Goal: Transaction & Acquisition: Obtain resource

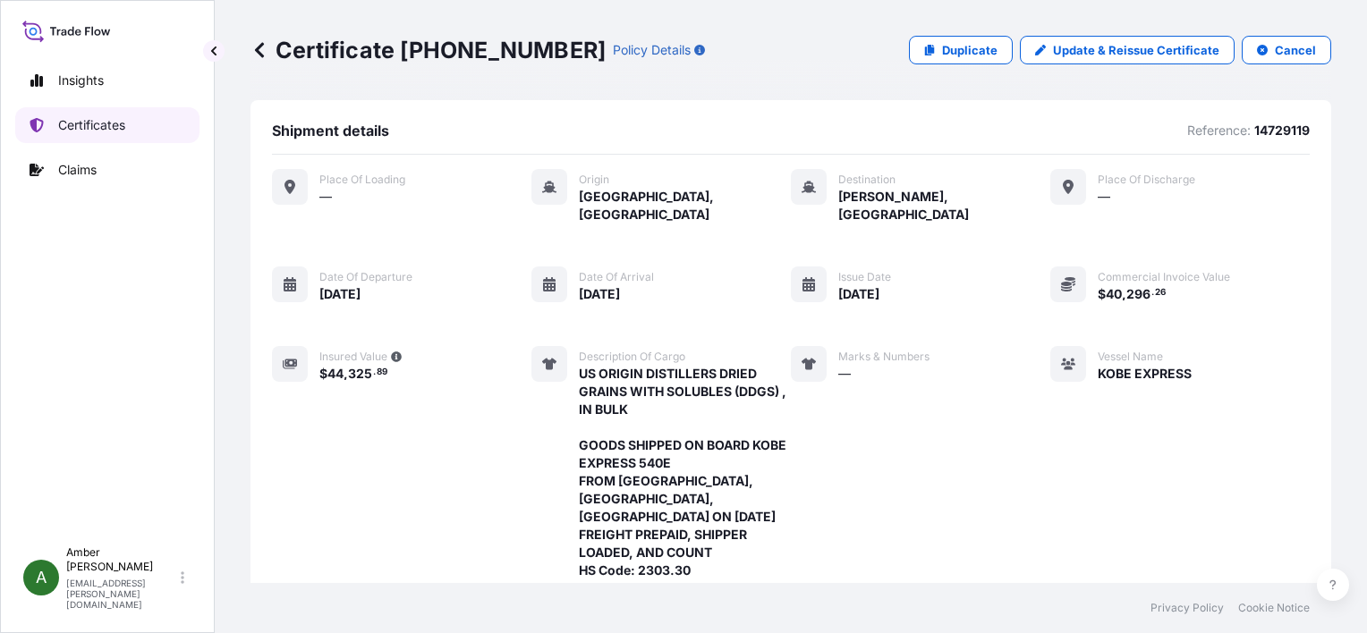
scroll to position [540, 0]
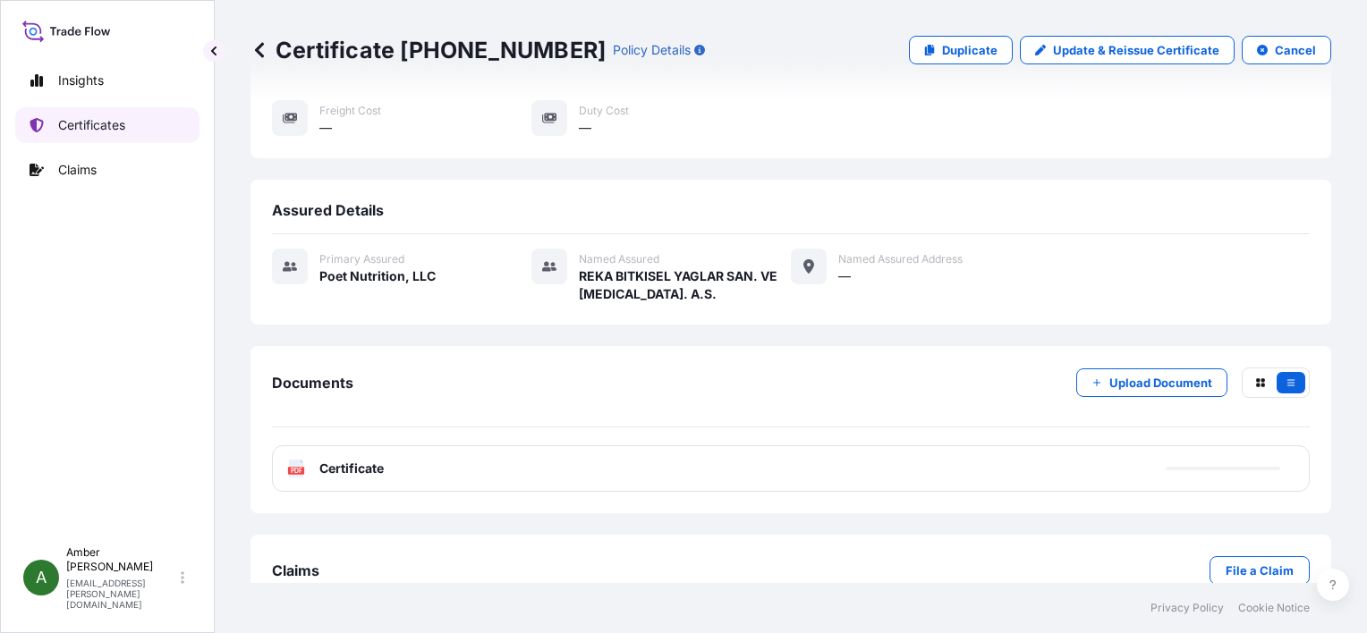
click at [105, 123] on p "Certificates" at bounding box center [91, 125] width 67 height 18
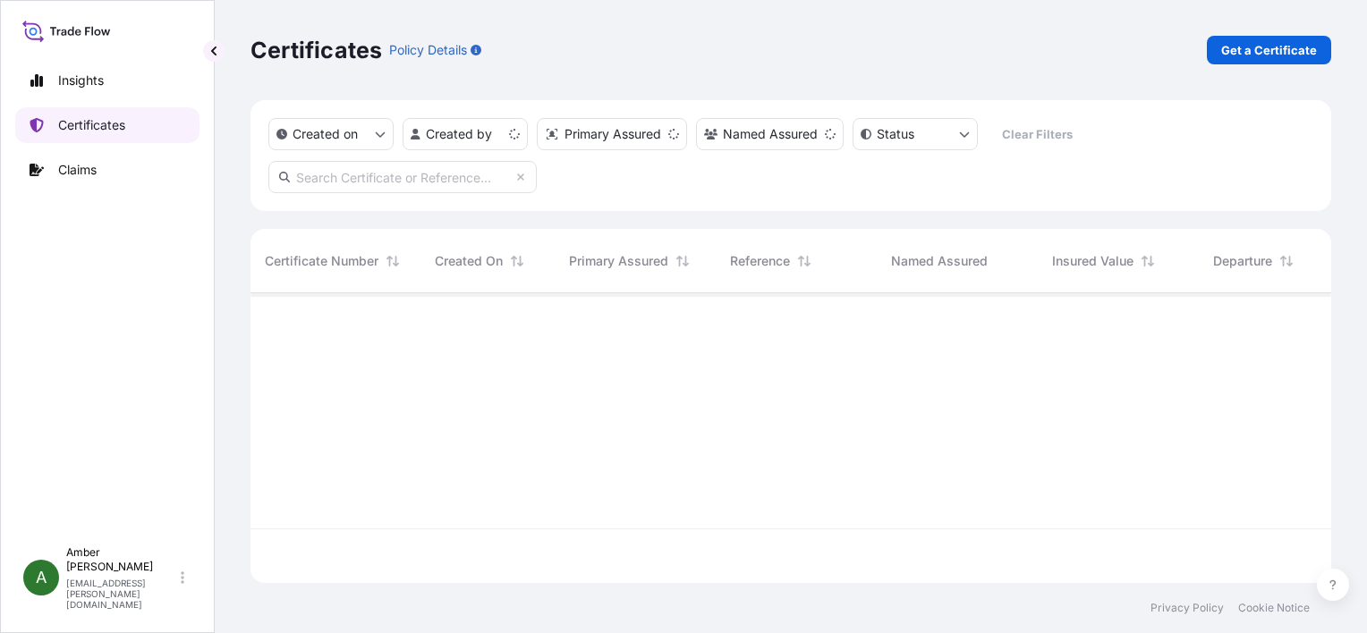
scroll to position [286, 1067]
click at [1247, 52] on p "Get a Certificate" at bounding box center [1269, 50] width 96 height 18
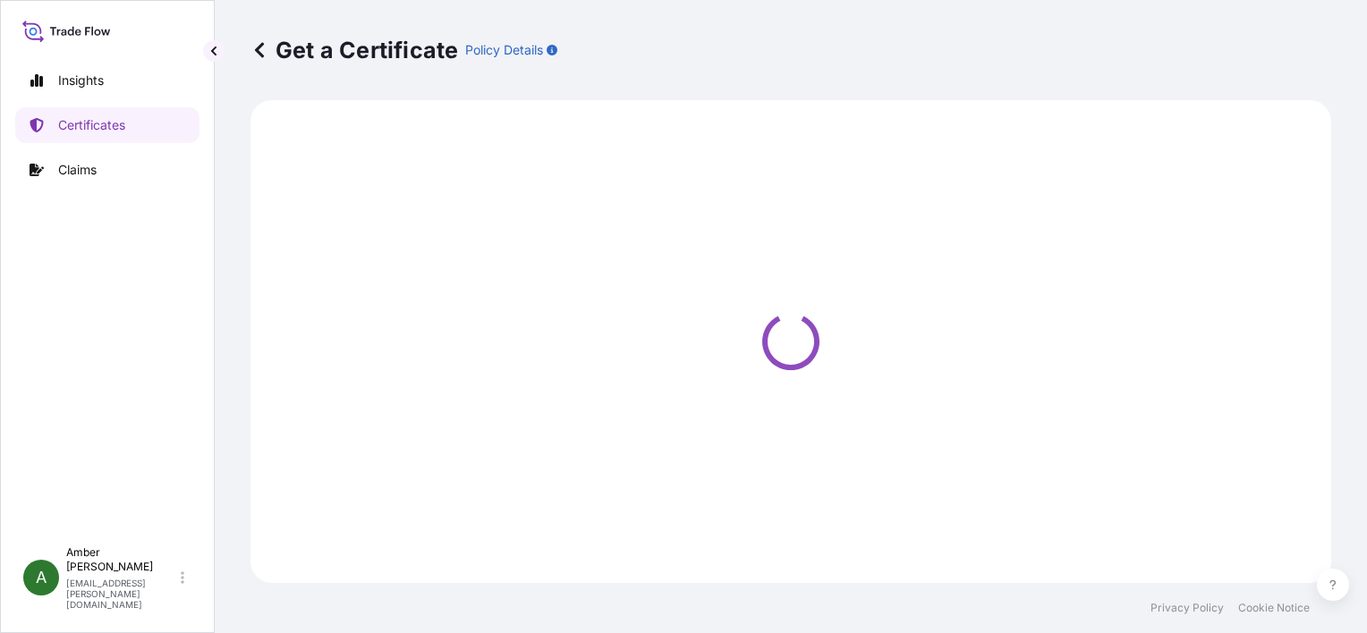
select select "Ocean Vessel"
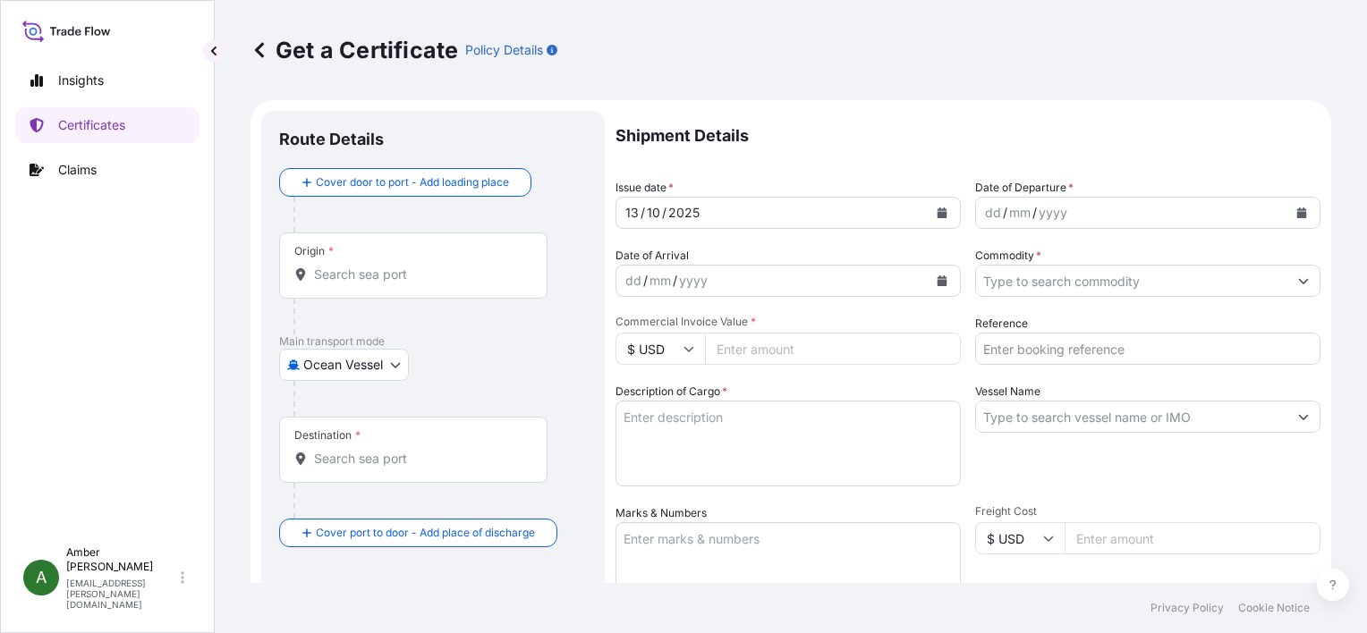
click at [1116, 347] on input "Reference" at bounding box center [1147, 349] width 345 height 32
paste input "RICFHR622300"
type input "RICFHR622300"
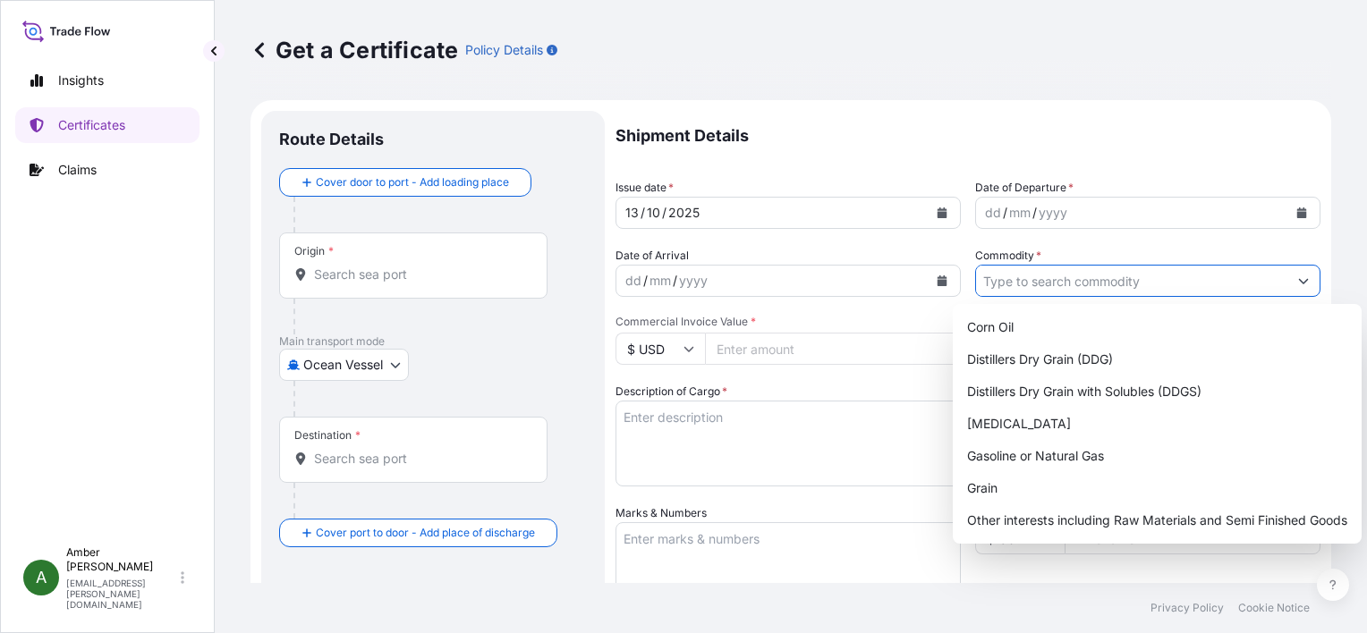
click at [1161, 273] on input "Commodity *" at bounding box center [1131, 281] width 311 height 32
click at [1160, 390] on div "Distillers Dry Grain with Solubles (DDGS)" at bounding box center [1157, 392] width 395 height 32
type input "Distillers Dry Grain with Solubles (DDGS)"
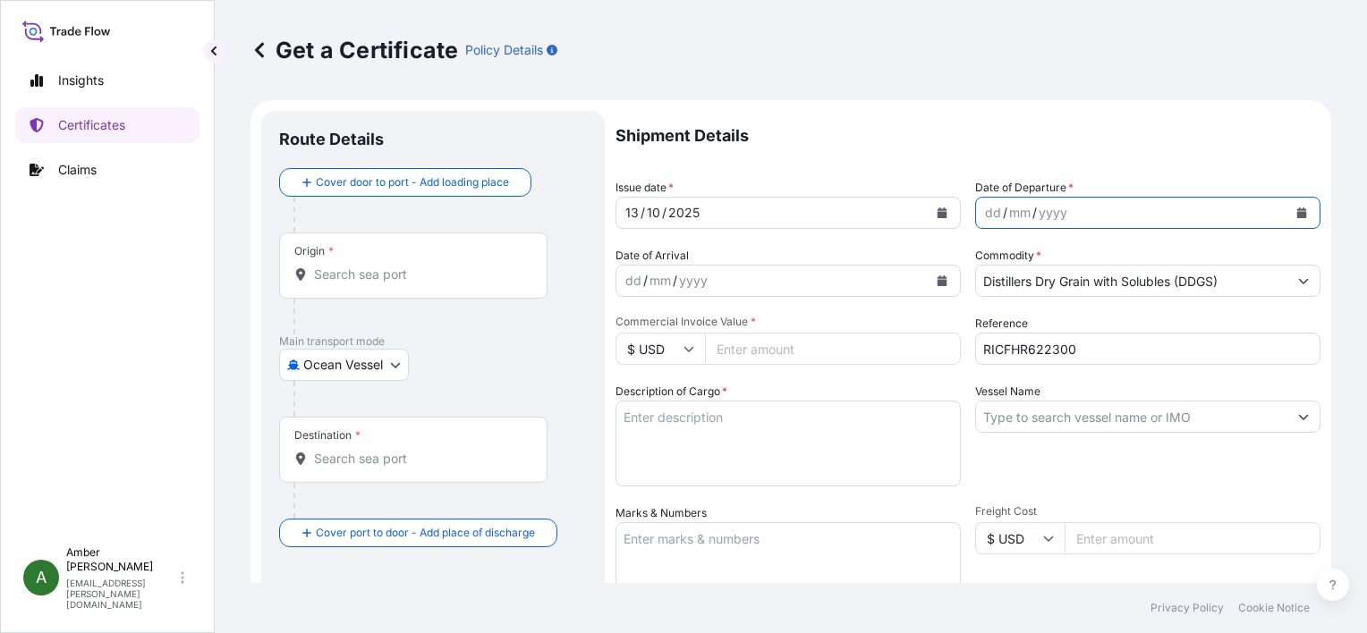
click at [1297, 214] on icon "Calendar" at bounding box center [1302, 213] width 10 height 11
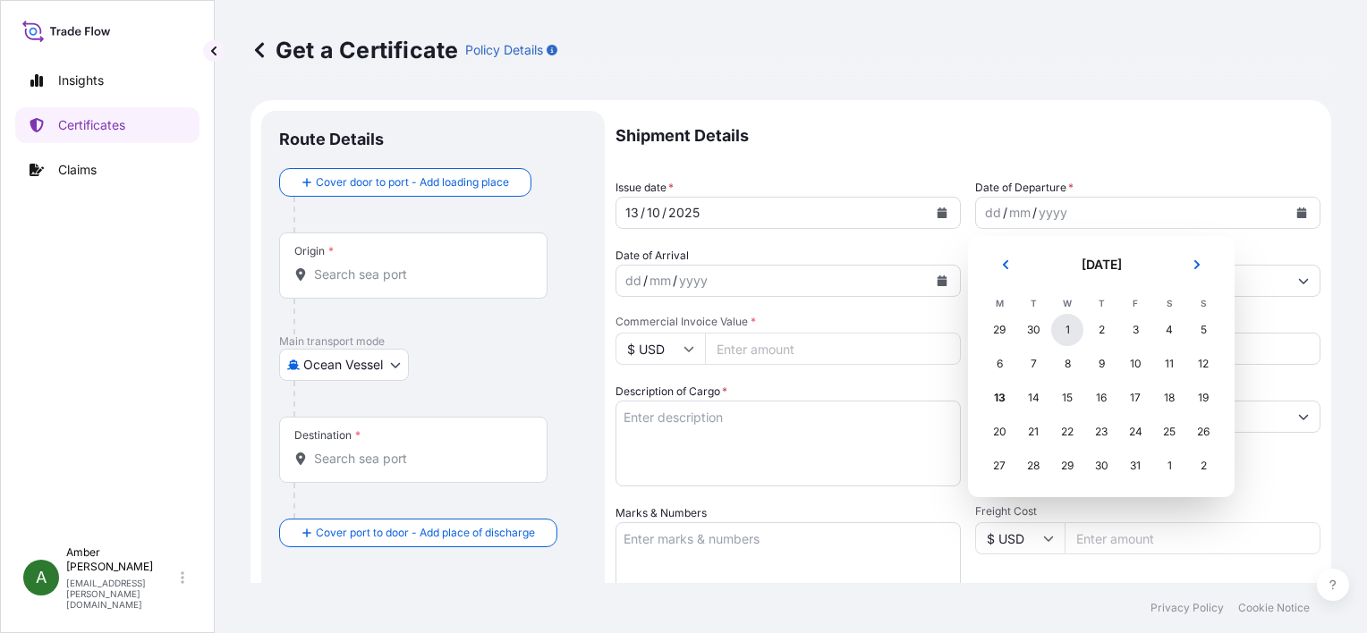
click at [1072, 333] on div "1" at bounding box center [1067, 330] width 32 height 32
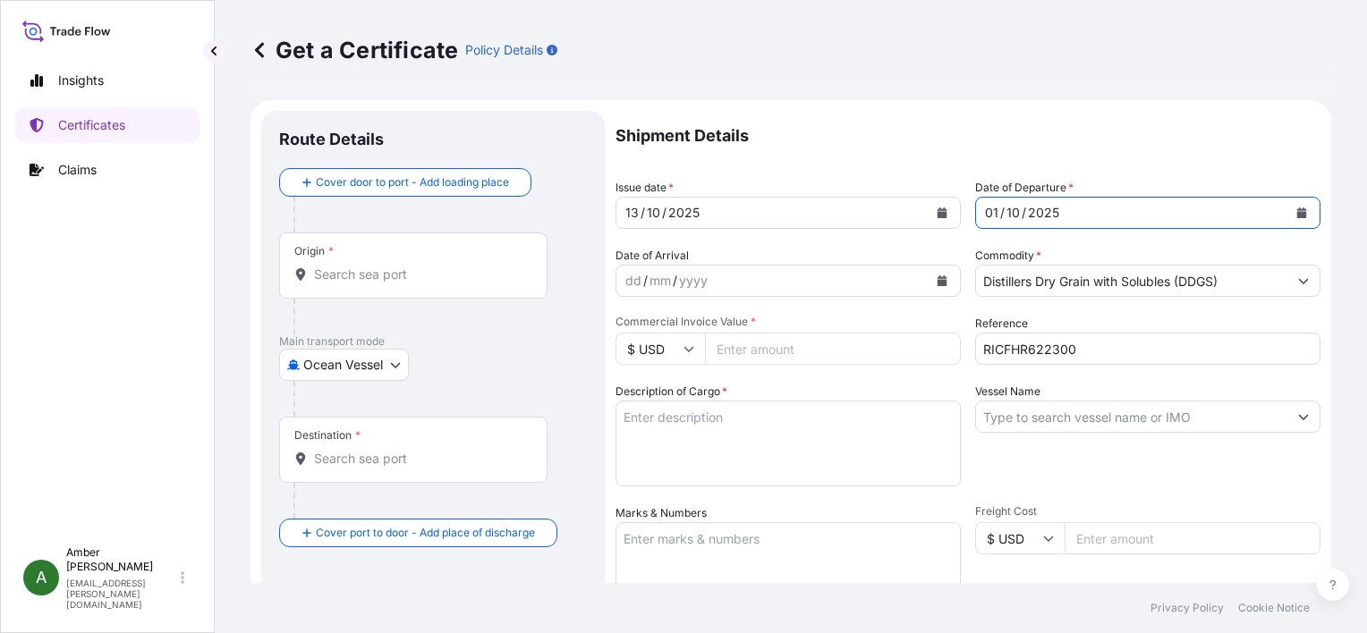
click at [938, 282] on icon "Calendar" at bounding box center [943, 281] width 10 height 11
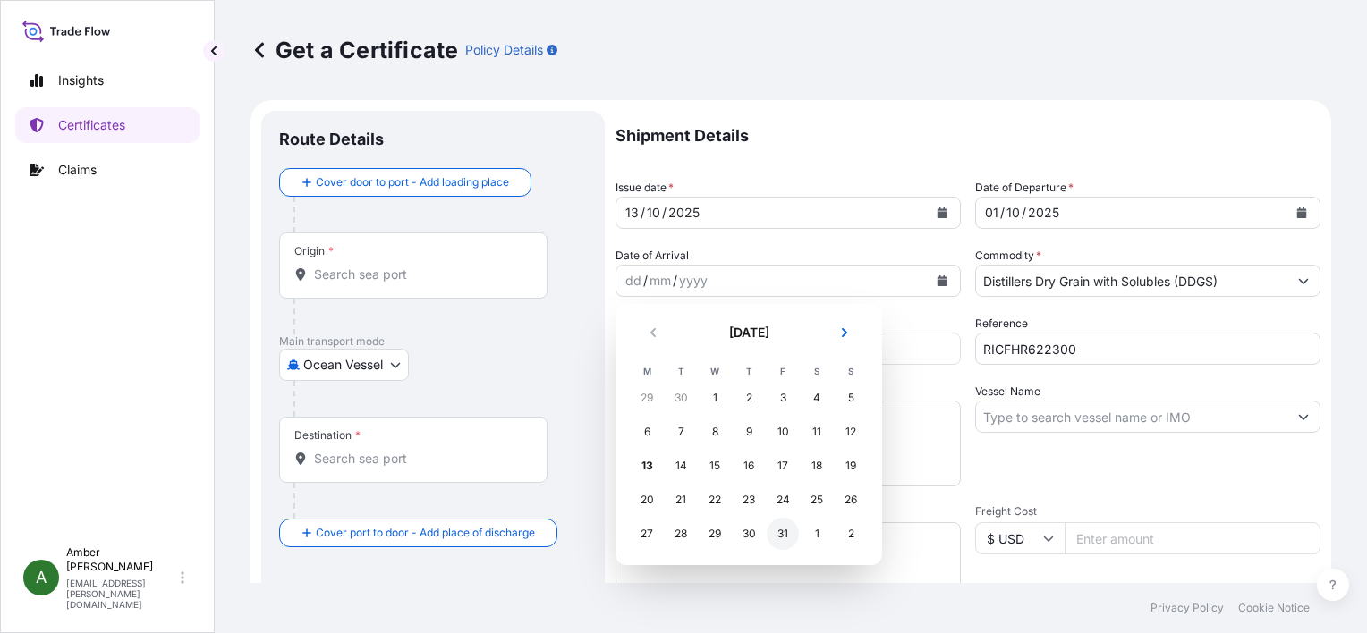
click at [787, 536] on div "31" at bounding box center [783, 534] width 32 height 32
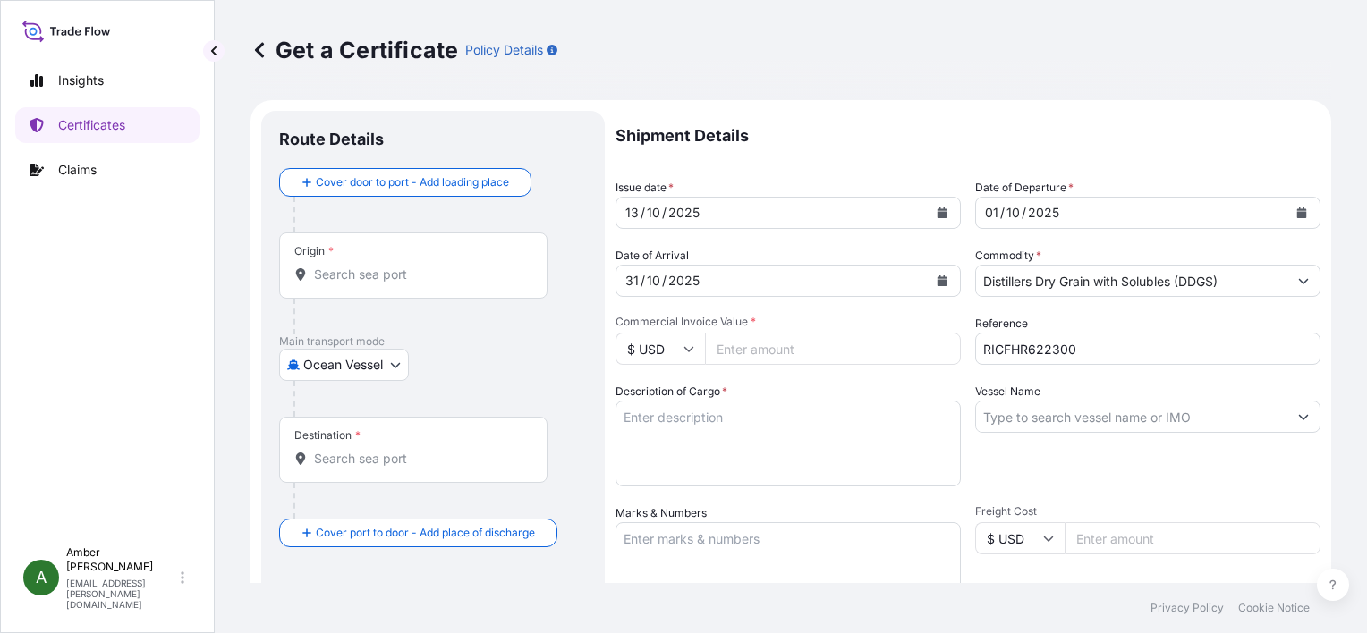
click at [824, 349] on input "Commercial Invoice Value *" at bounding box center [833, 349] width 256 height 32
paste input "82761.48"
type input "82761.48"
click at [773, 439] on textarea "Description of Cargo *" at bounding box center [788, 444] width 345 height 86
paste textarea "POET Dried Distillers Grains GOODS SHIPPED ON BOARD OOCL GUANGZHOU 171E FROM [G…"
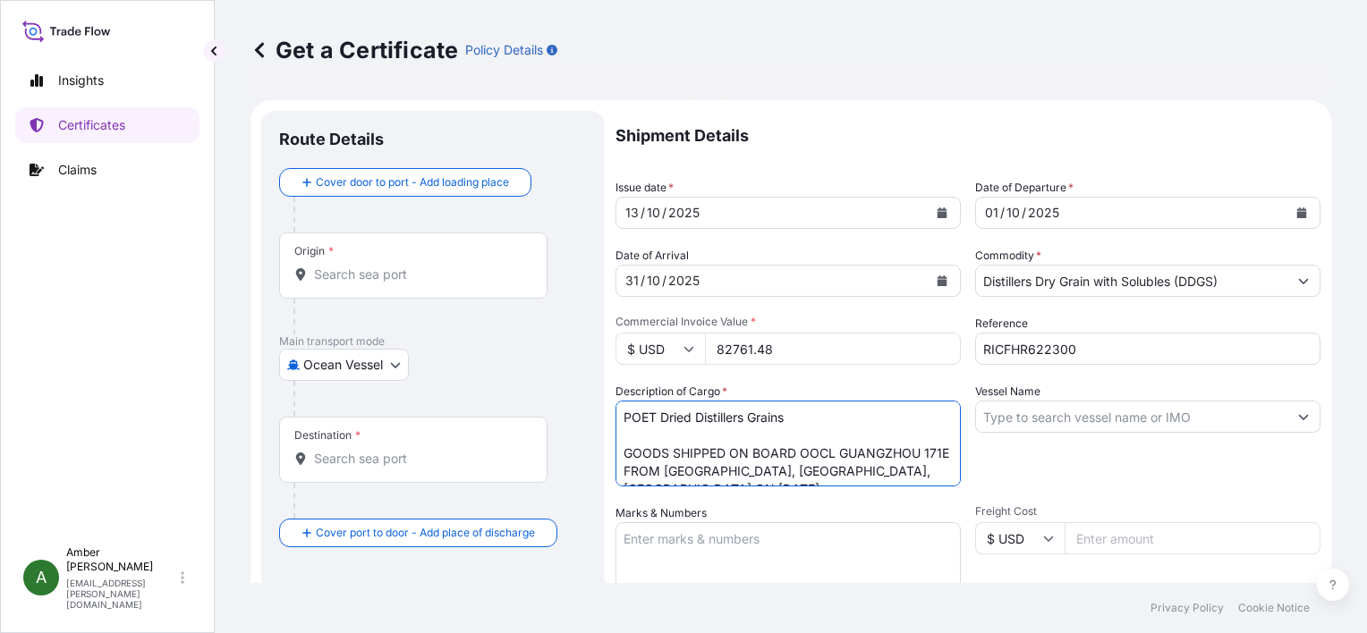
scroll to position [82, 0]
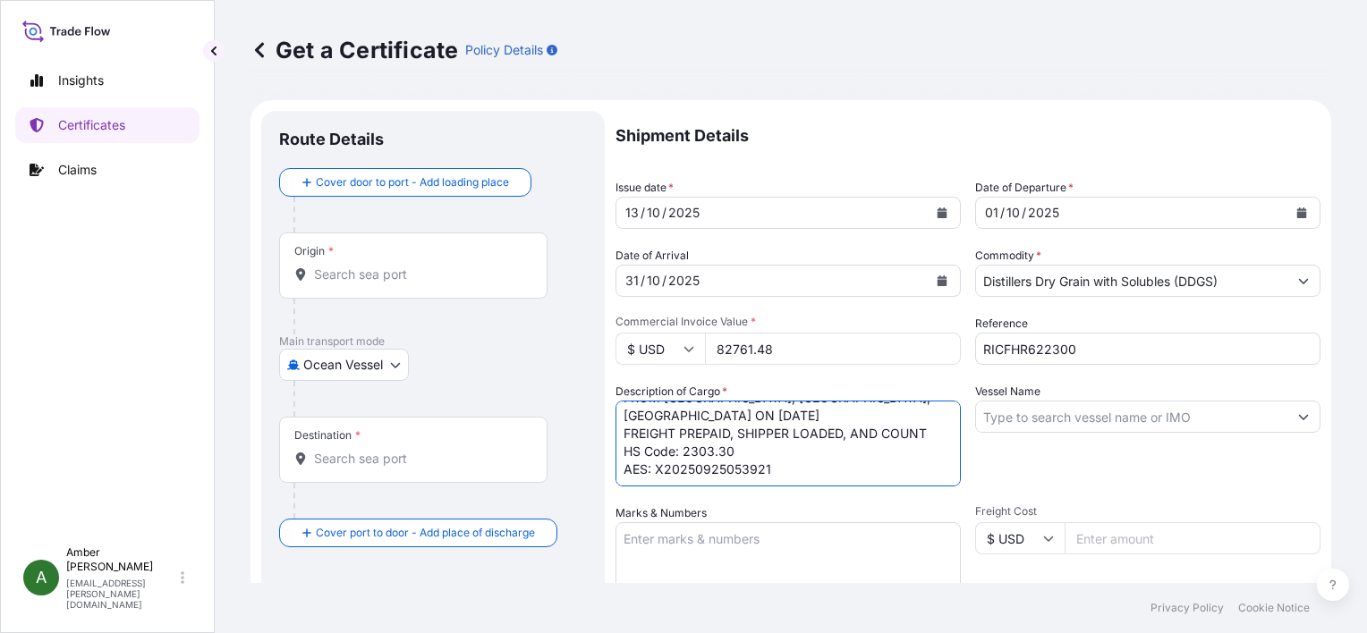
type textarea "POET Dried Distillers Grains GOODS SHIPPED ON BOARD OOCL GUANGZHOU 171E FROM [G…"
click at [1034, 415] on input "Vessel Name" at bounding box center [1131, 417] width 311 height 32
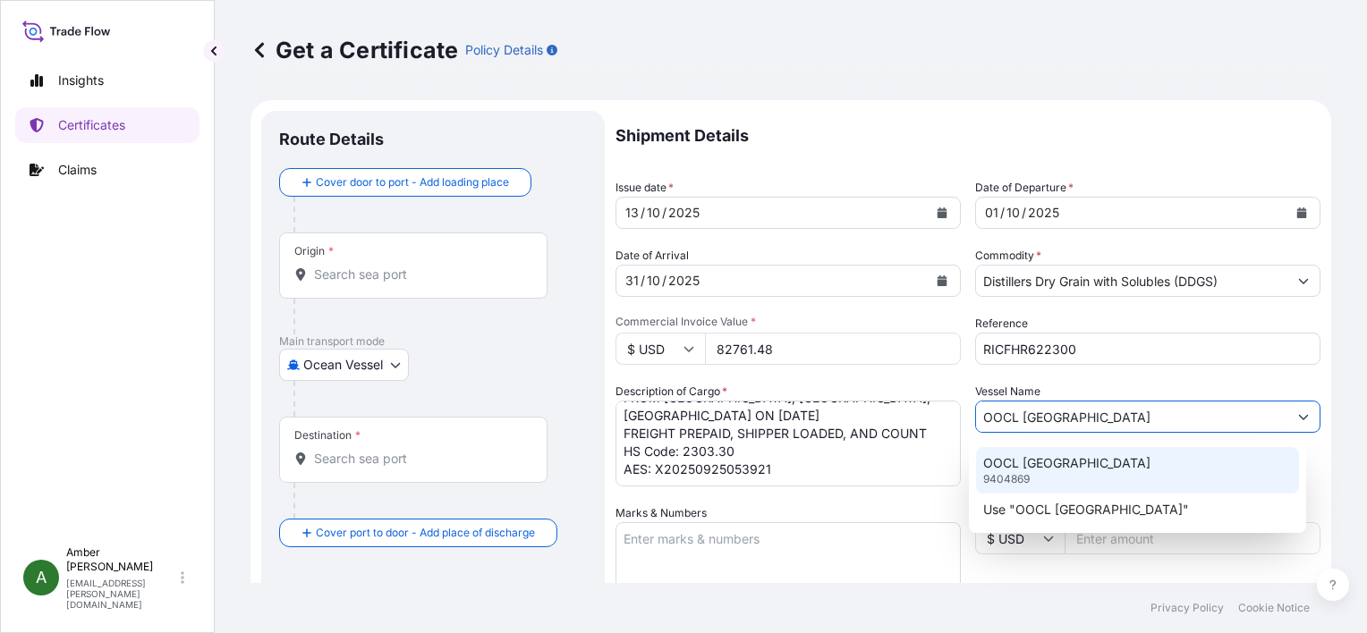
click at [1045, 478] on div "OOCL GUANGZHOU 9404869" at bounding box center [1137, 470] width 323 height 47
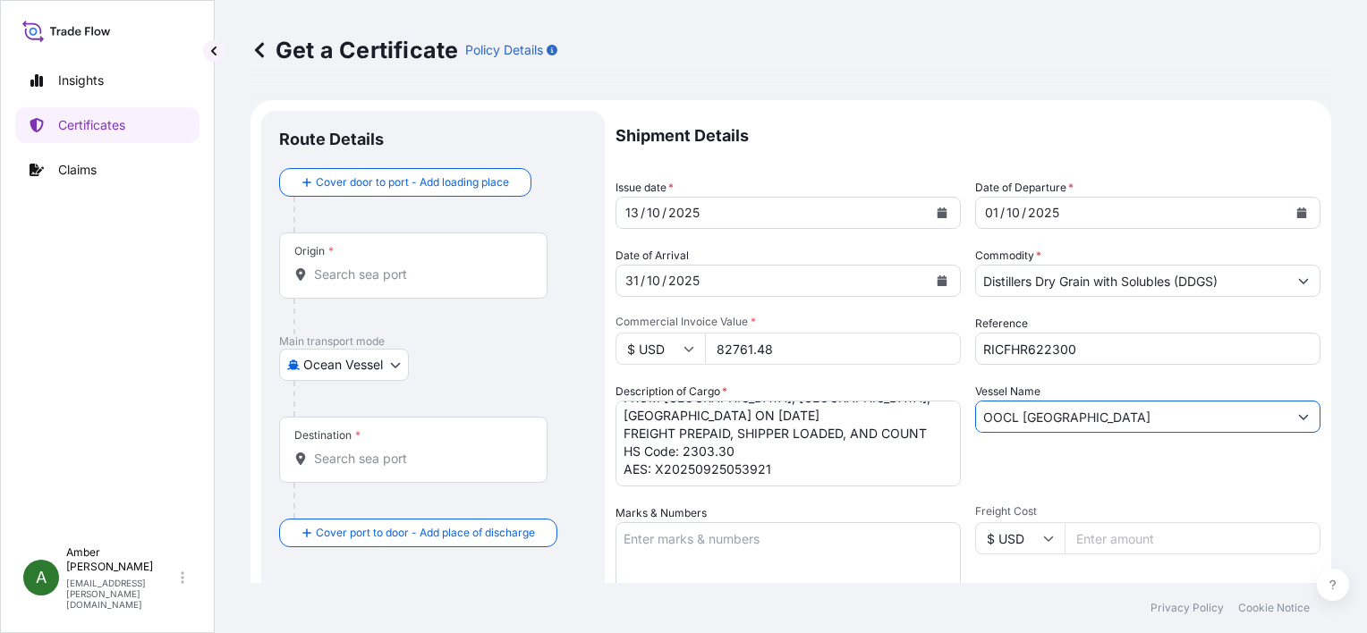
type input "OOCL [GEOGRAPHIC_DATA]"
click at [1030, 464] on div "Vessel Name OOCL [GEOGRAPHIC_DATA]" at bounding box center [1147, 435] width 345 height 104
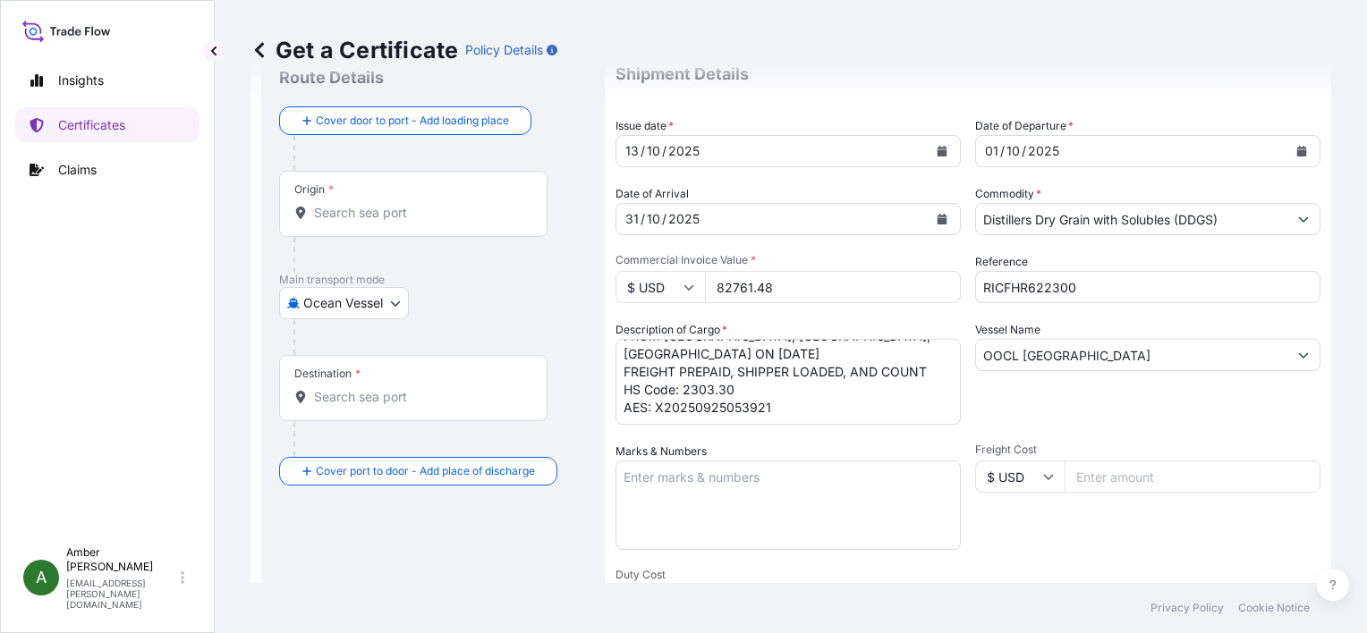
scroll to position [89, 0]
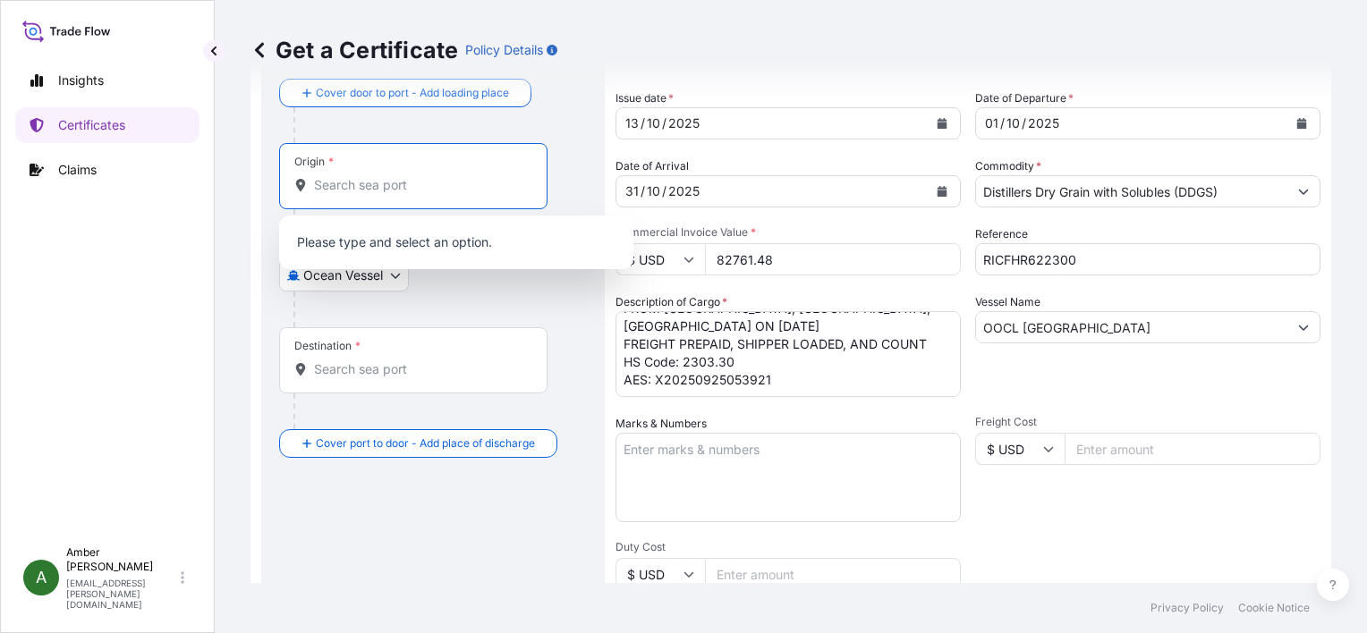
click at [362, 191] on input "Origin *" at bounding box center [419, 185] width 211 height 18
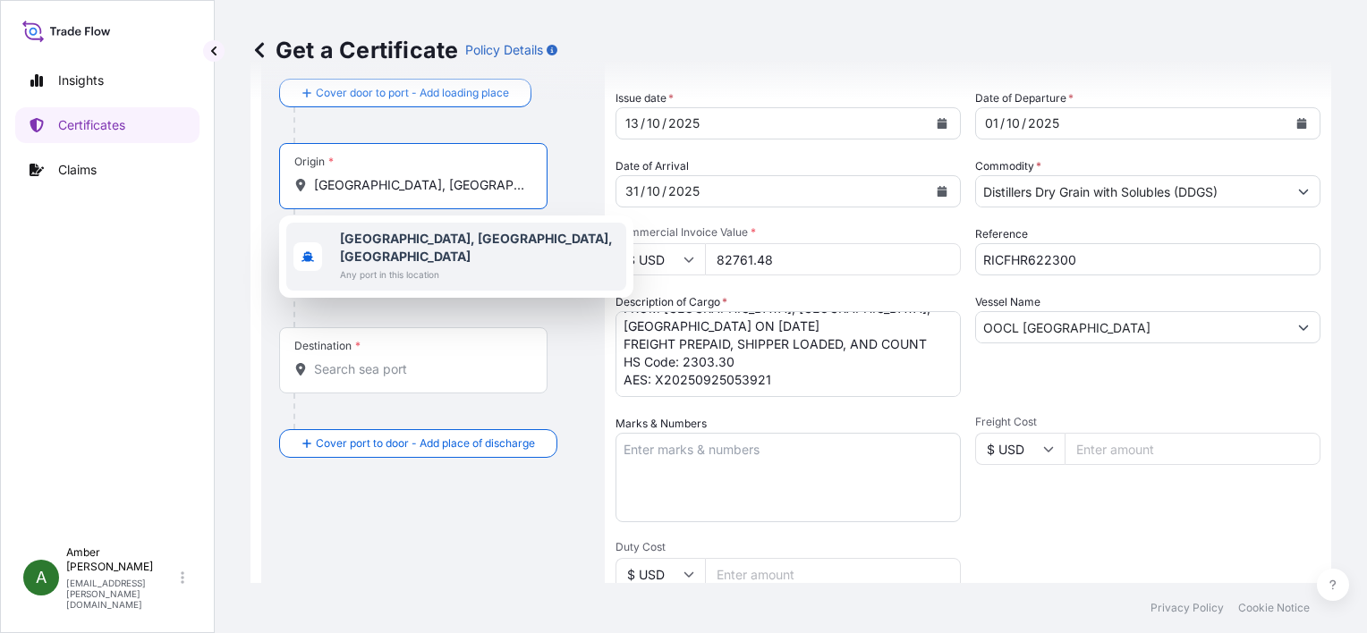
click at [369, 233] on b "[GEOGRAPHIC_DATA], [GEOGRAPHIC_DATA], [GEOGRAPHIC_DATA]" at bounding box center [476, 247] width 273 height 33
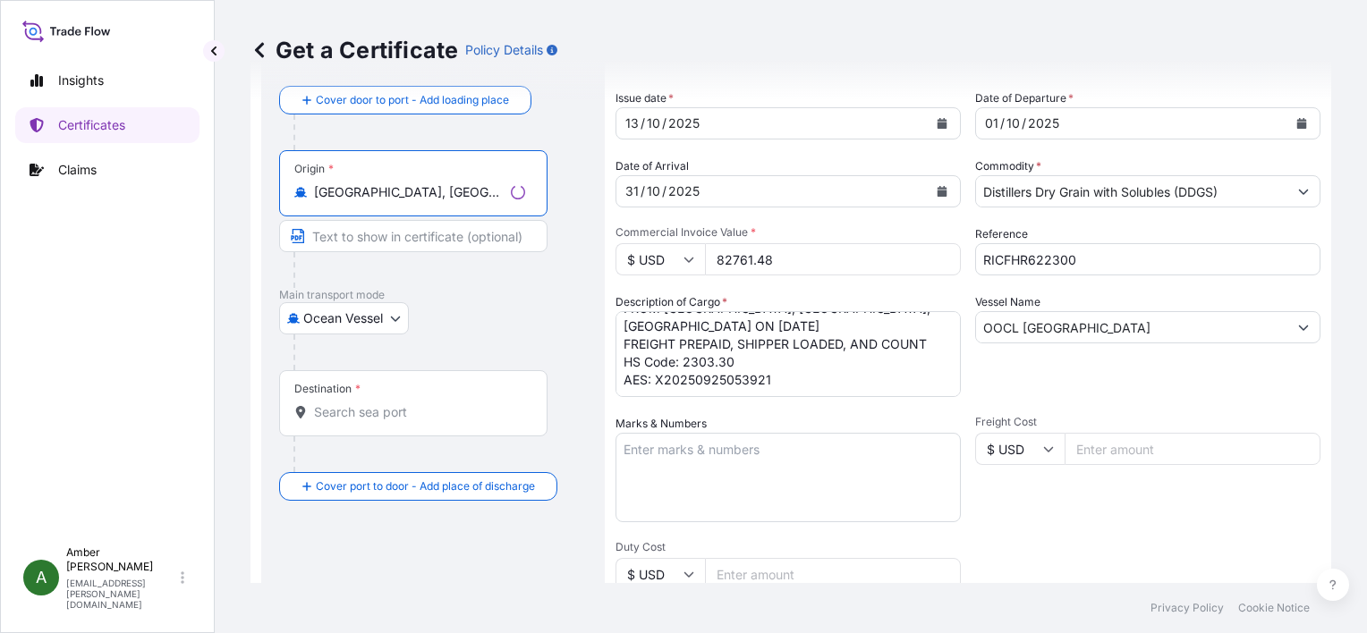
type input "[GEOGRAPHIC_DATA], [GEOGRAPHIC_DATA], [GEOGRAPHIC_DATA]"
click at [360, 417] on input "Destination *" at bounding box center [419, 413] width 211 height 18
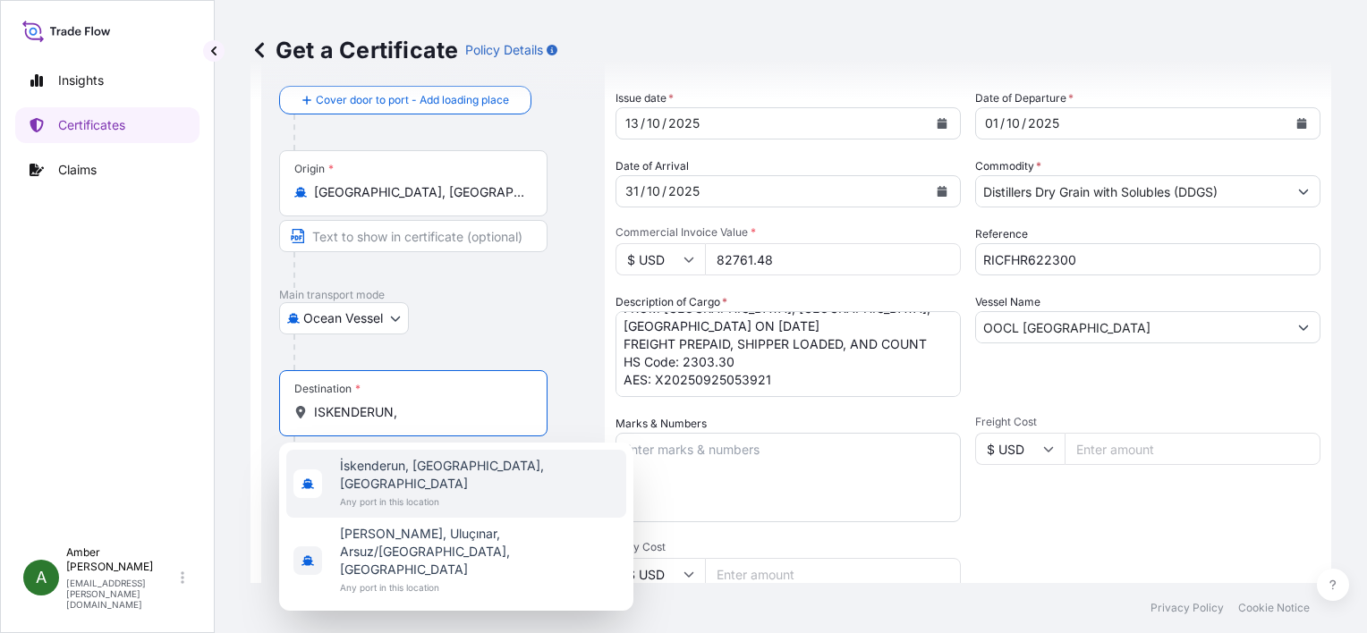
click at [398, 470] on span "İskenderun, [GEOGRAPHIC_DATA], [GEOGRAPHIC_DATA]" at bounding box center [479, 475] width 279 height 36
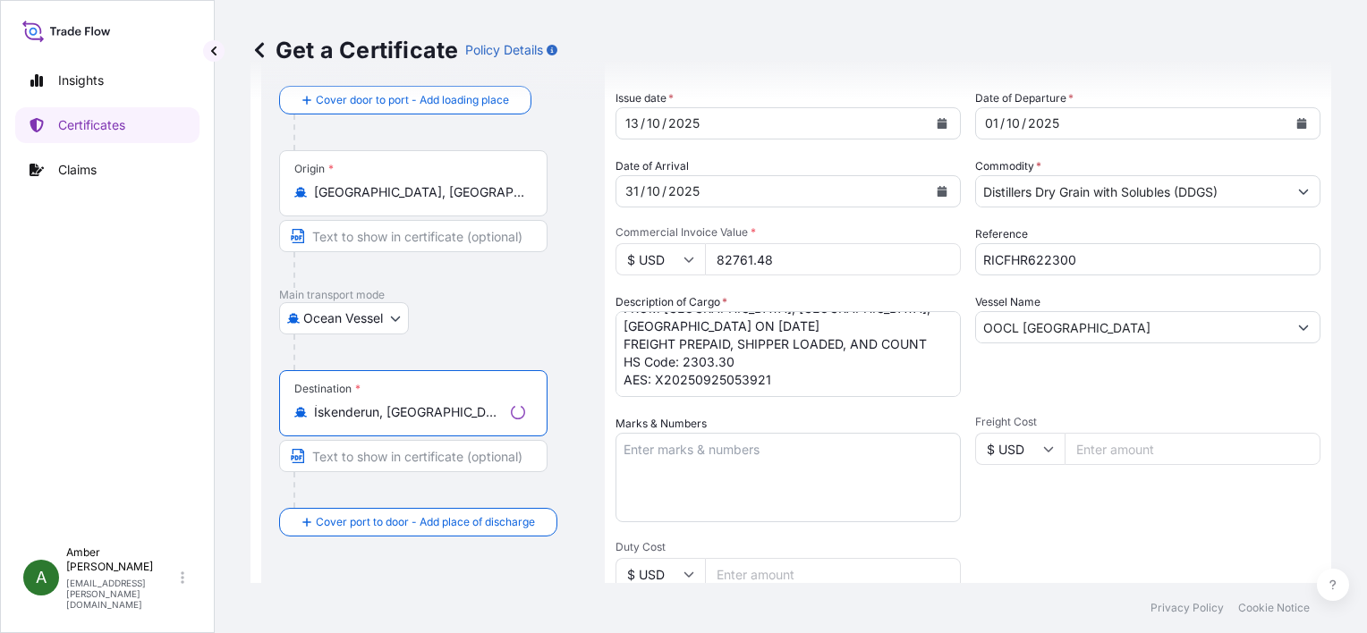
type input "İskenderun, [GEOGRAPHIC_DATA], [GEOGRAPHIC_DATA]"
click at [591, 427] on div "Route Details Reset Route Details Cover door to port - Add loading place Place …" at bounding box center [433, 472] width 344 height 903
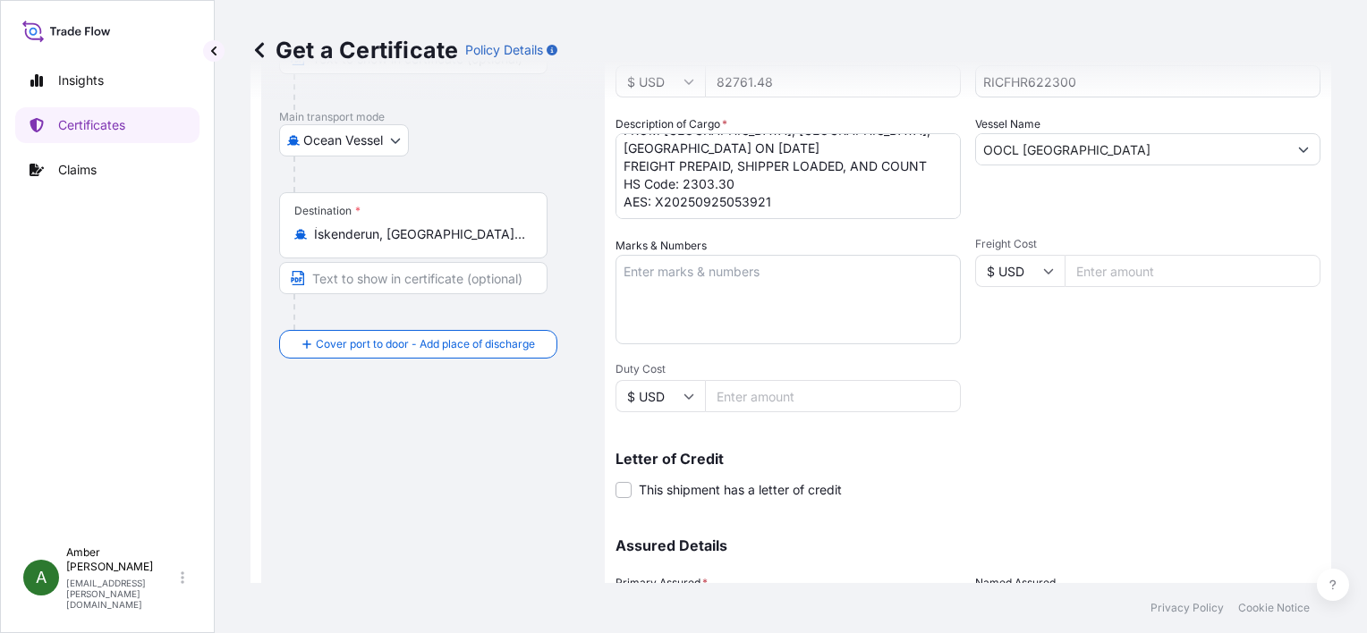
scroll to position [440, 0]
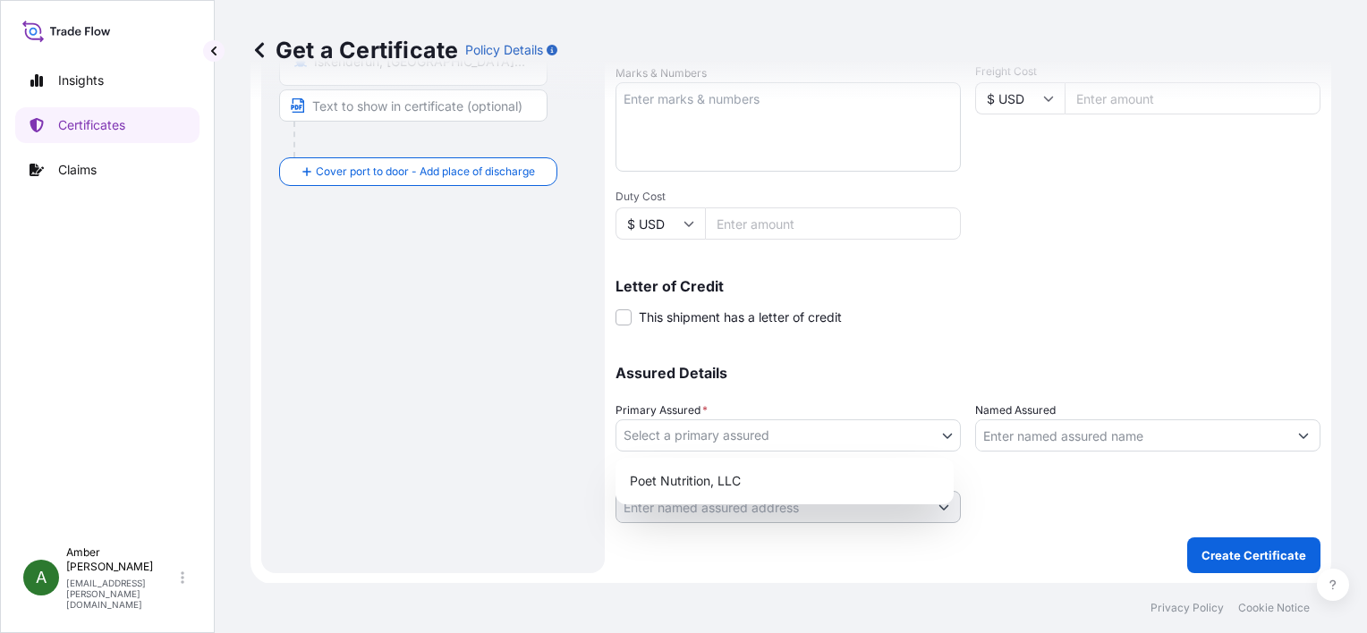
click at [798, 429] on body "2 options available. Insights Certificates Claims A [PERSON_NAME] [PERSON_NAME]…" at bounding box center [683, 316] width 1367 height 633
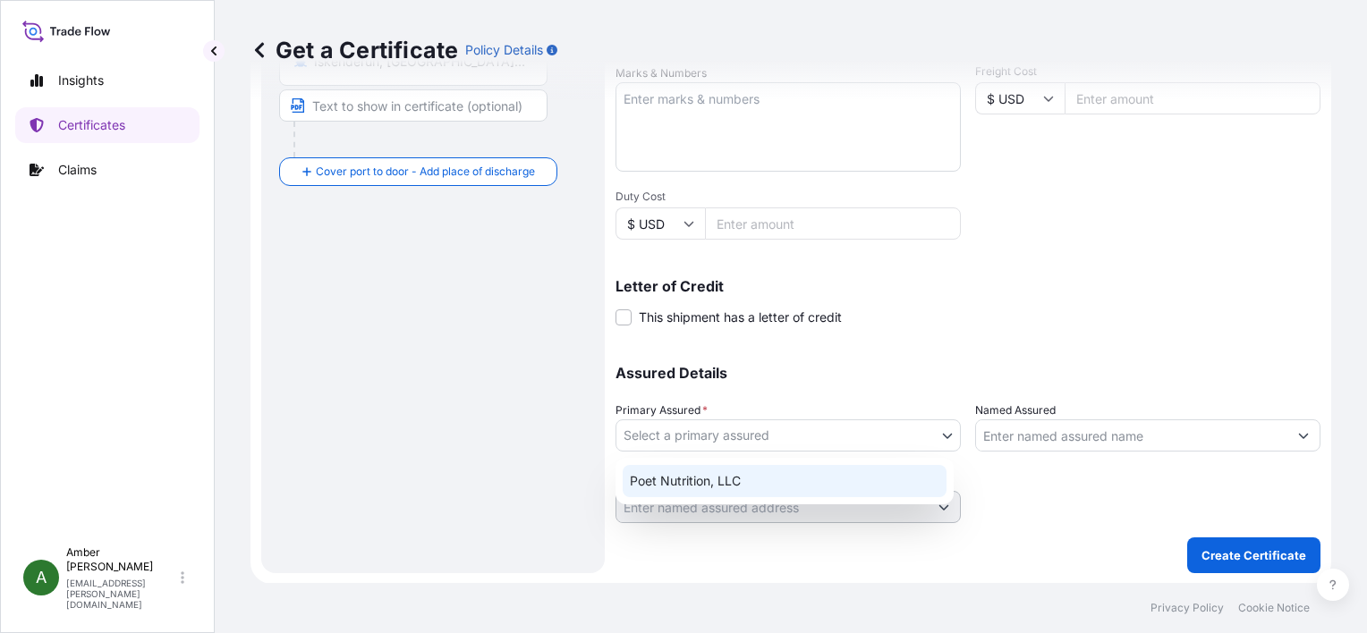
click at [777, 480] on div "Poet Nutrition, LLC" at bounding box center [785, 481] width 324 height 32
select select "31546"
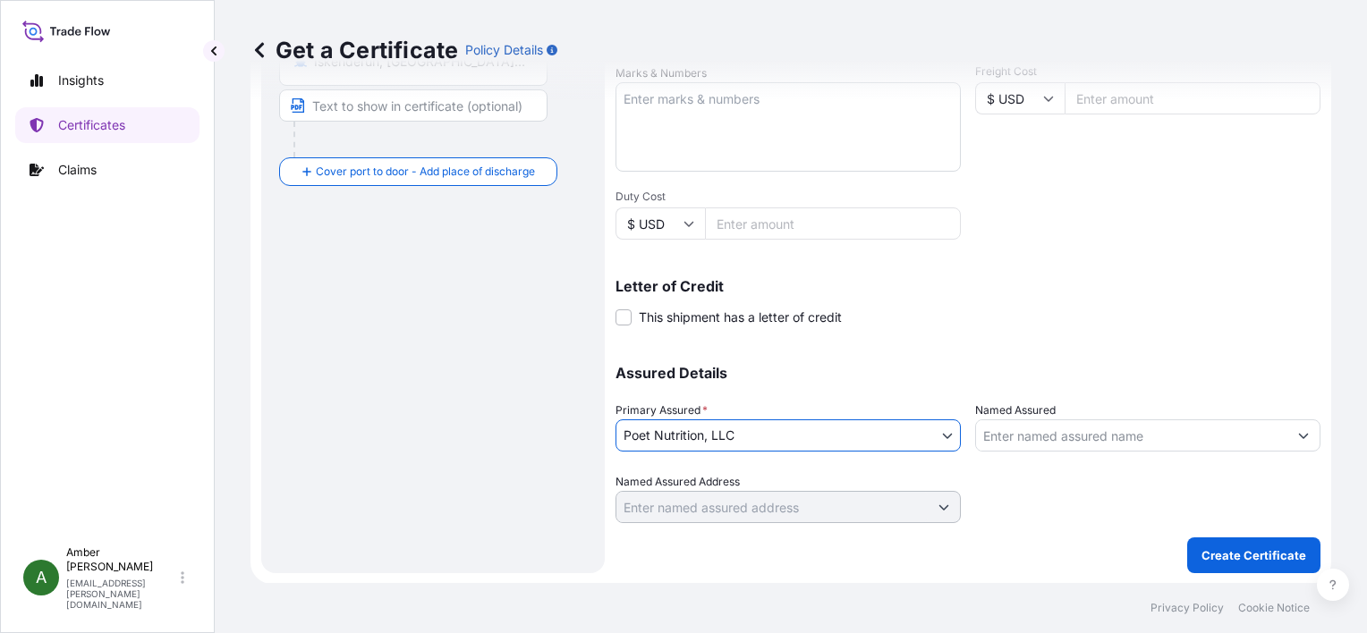
click at [1015, 437] on input "Named Assured" at bounding box center [1131, 436] width 311 height 32
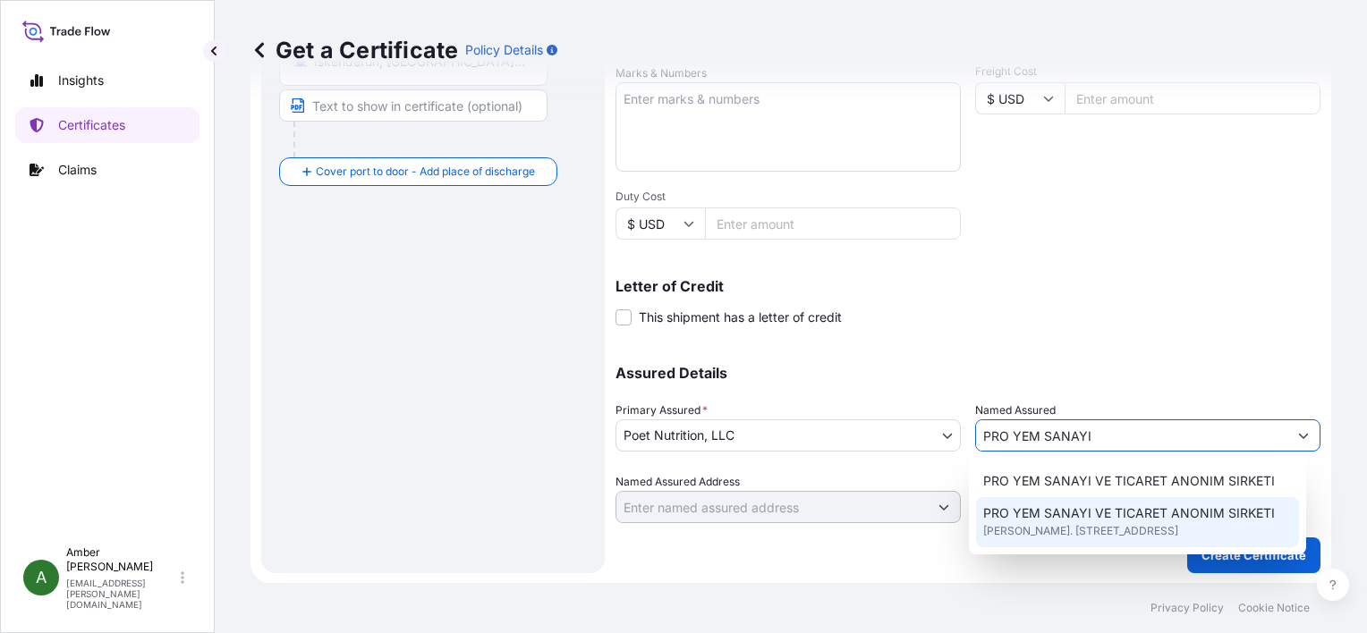
click at [1099, 535] on span "[PERSON_NAME]. [STREET_ADDRESS]" at bounding box center [1080, 532] width 195 height 18
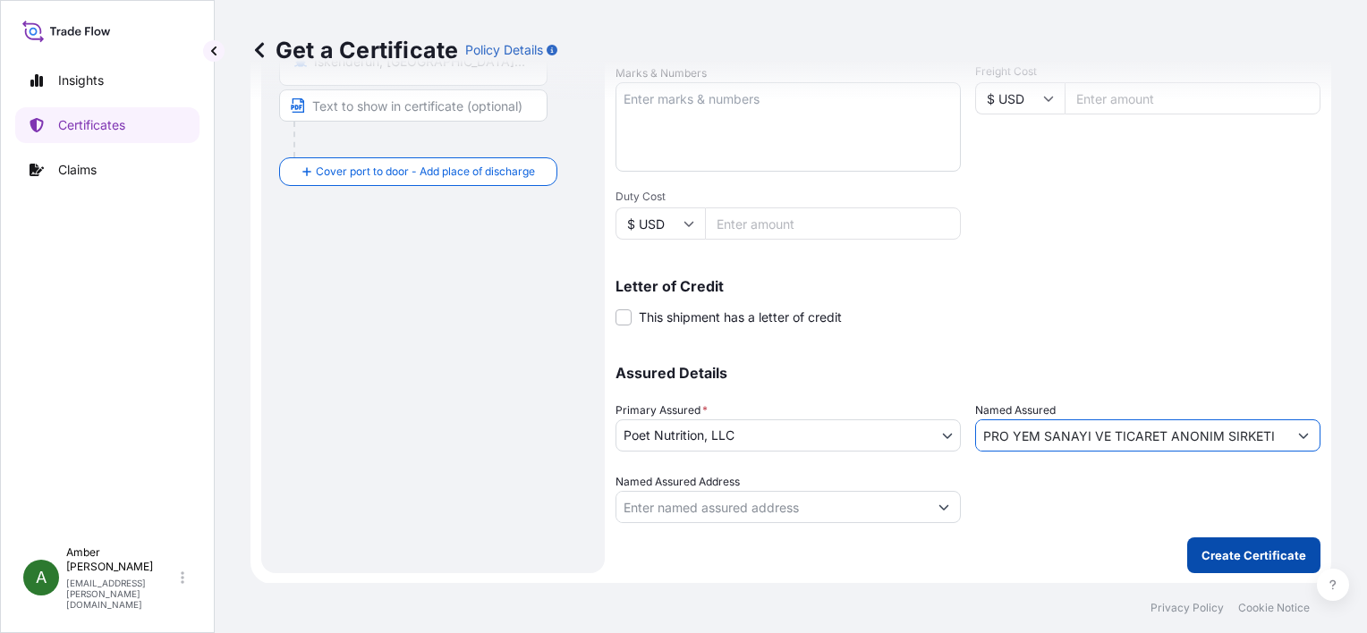
type input "PRO YEM SANAYI VE TICARET ANONIM SIRKETI"
click at [1217, 551] on p "Create Certificate" at bounding box center [1254, 556] width 105 height 18
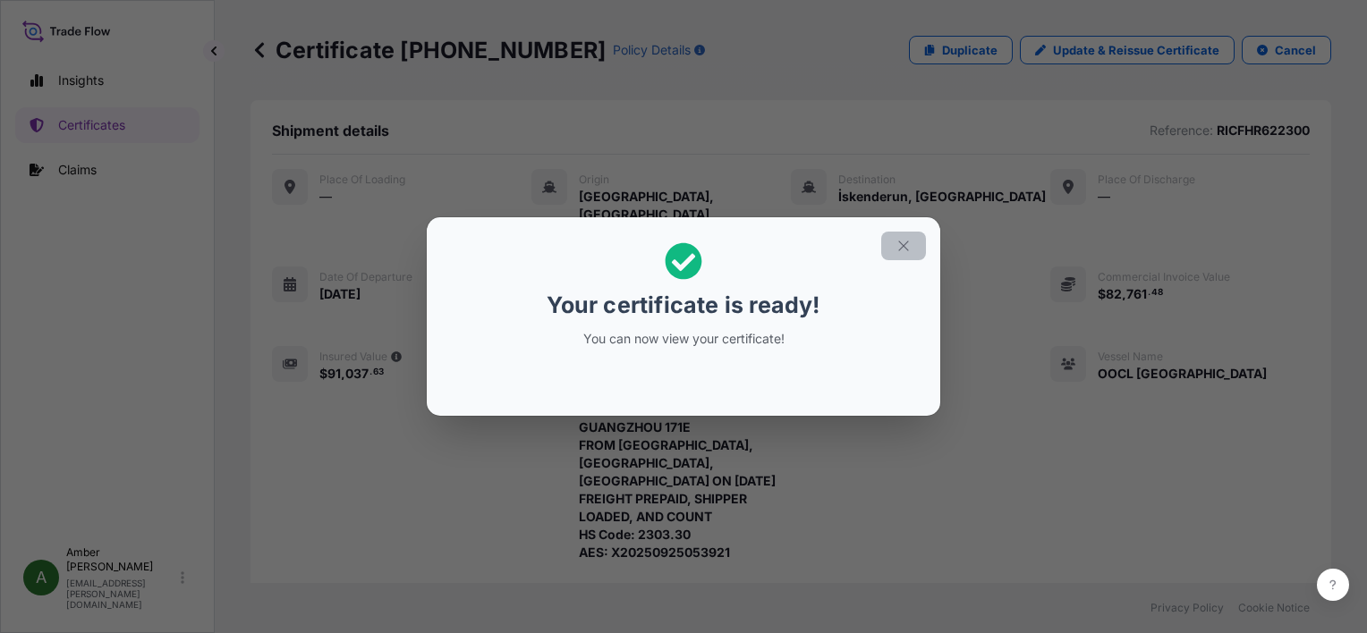
click at [908, 249] on icon "button" at bounding box center [904, 246] width 16 height 16
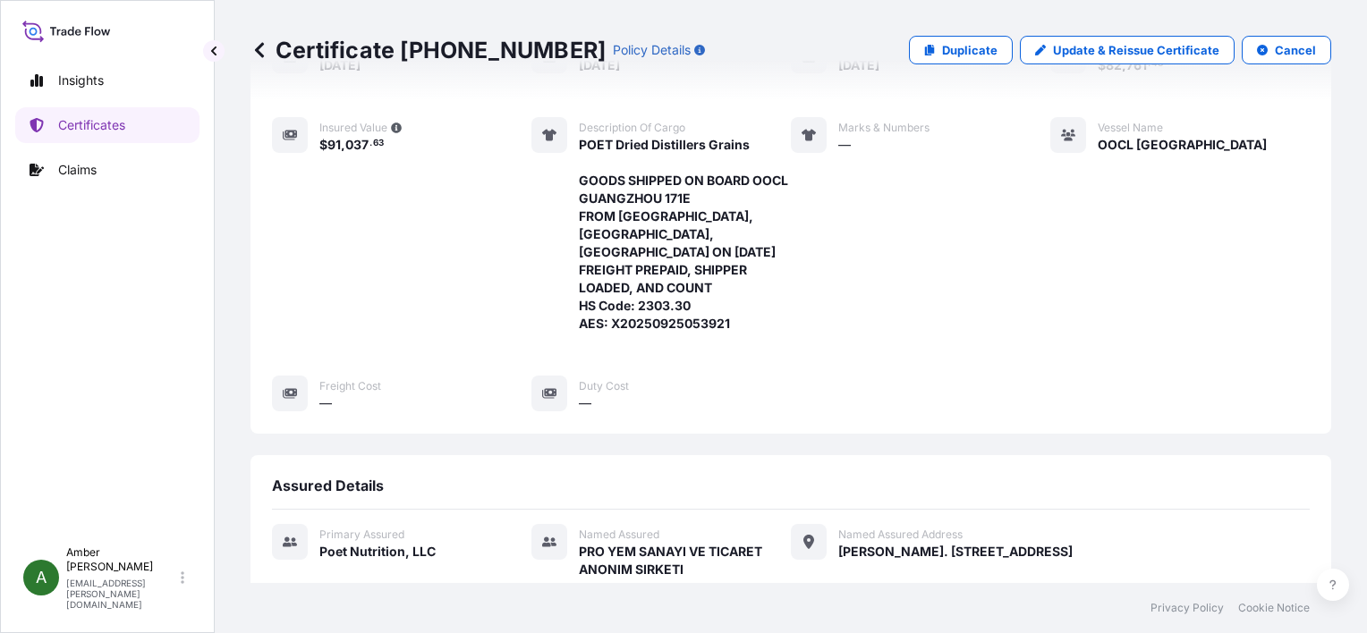
scroll to position [505, 0]
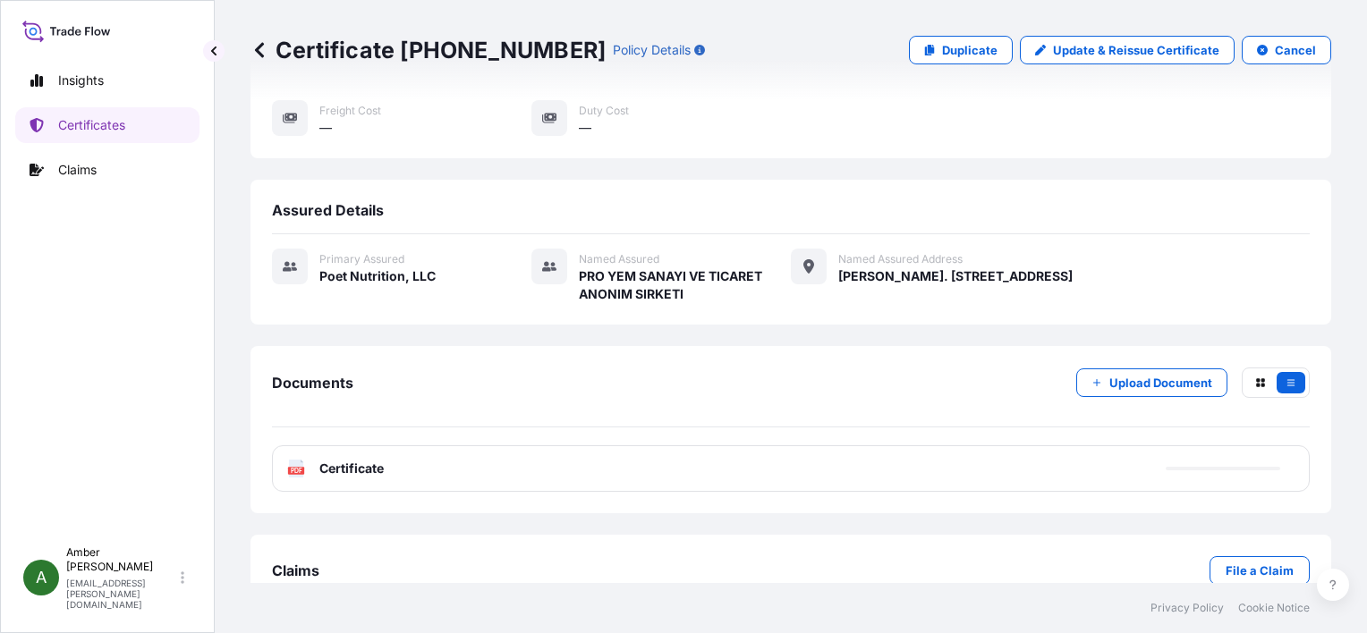
click at [297, 460] on icon at bounding box center [296, 469] width 15 height 18
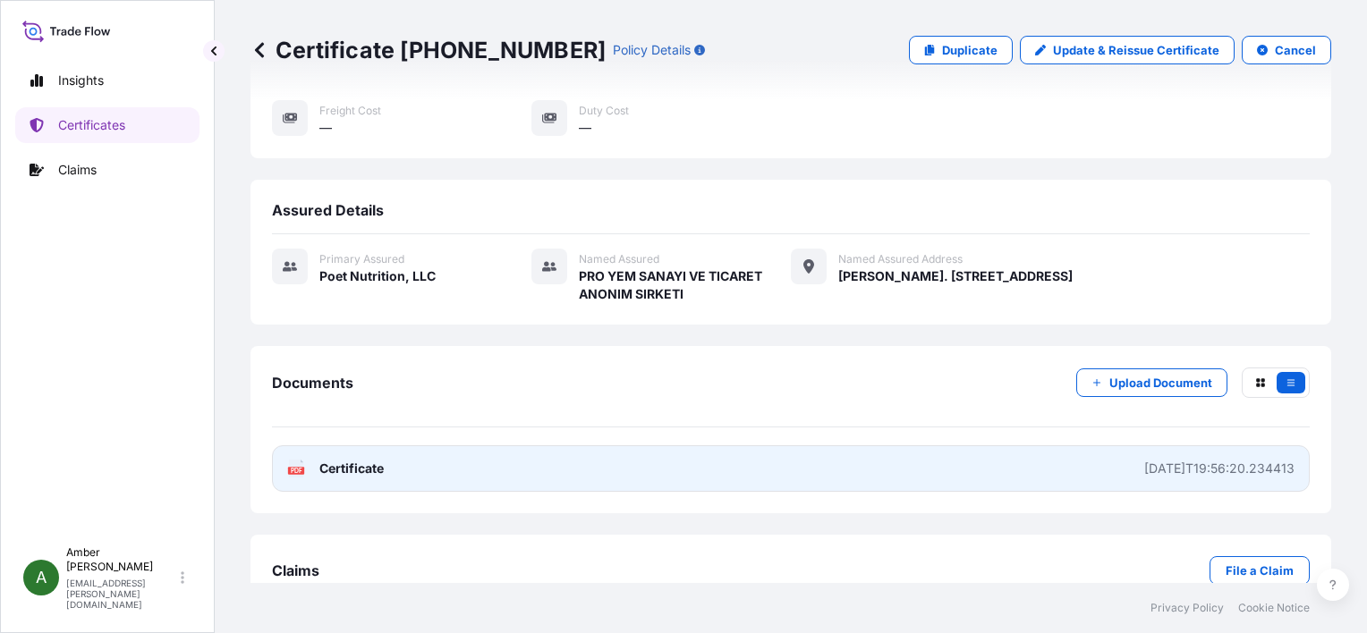
click at [300, 468] on text "PDF" at bounding box center [297, 471] width 12 height 6
